Goal: Task Accomplishment & Management: Manage account settings

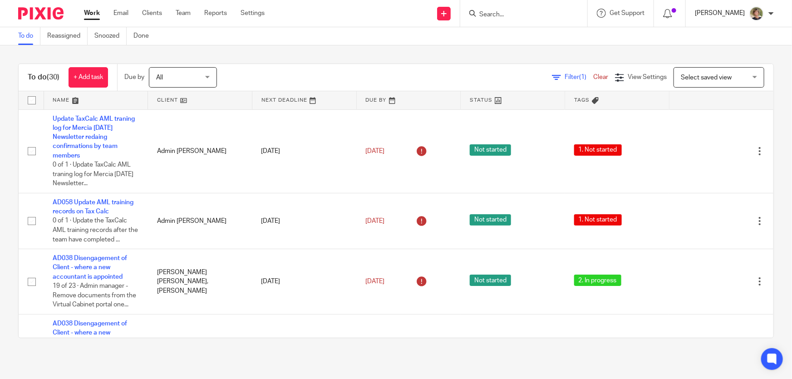
click at [744, 14] on p "[PERSON_NAME]" at bounding box center [720, 13] width 50 height 9
click at [735, 58] on li "Logout" at bounding box center [739, 63] width 60 height 13
